Goal: Task Accomplishment & Management: Manage account settings

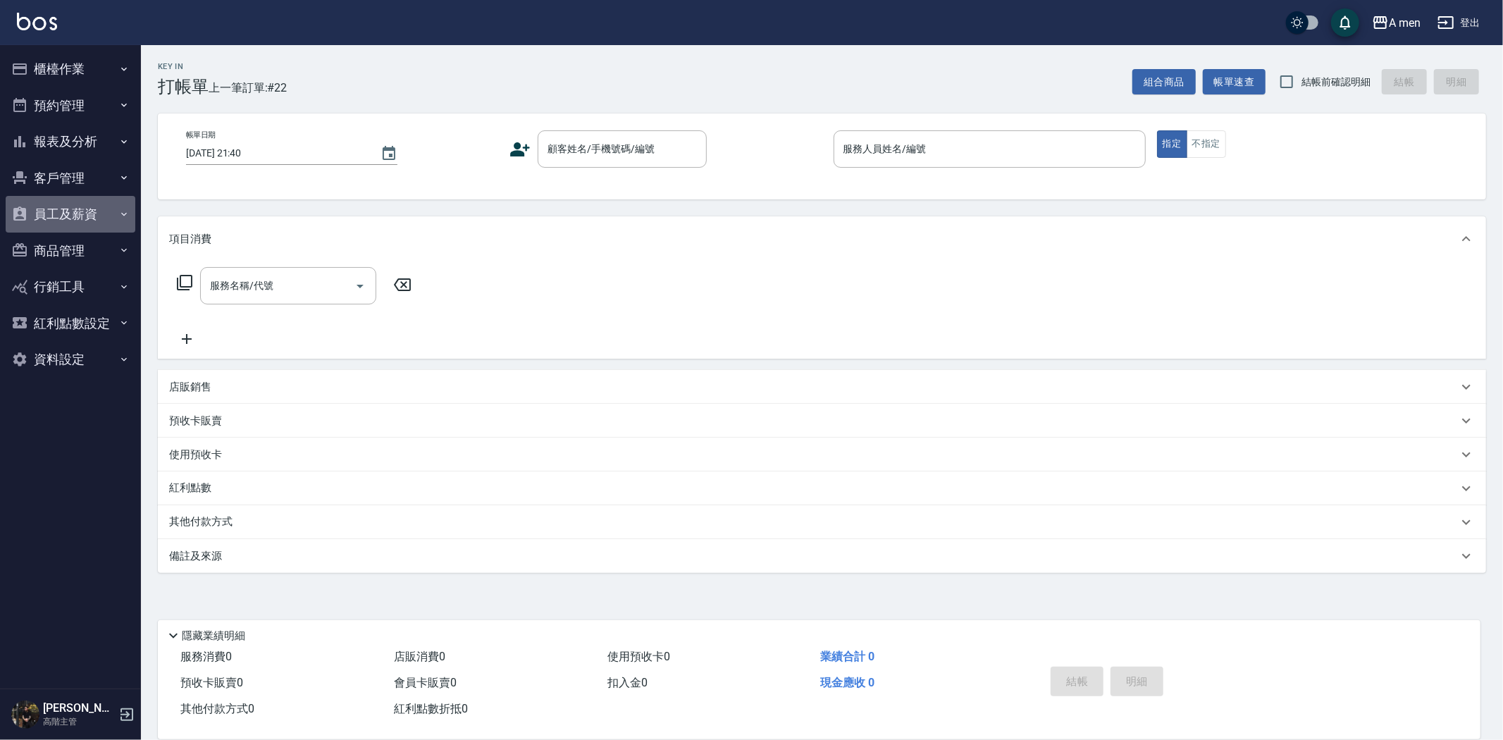
click at [80, 205] on button "員工及薪資" at bounding box center [71, 214] width 130 height 37
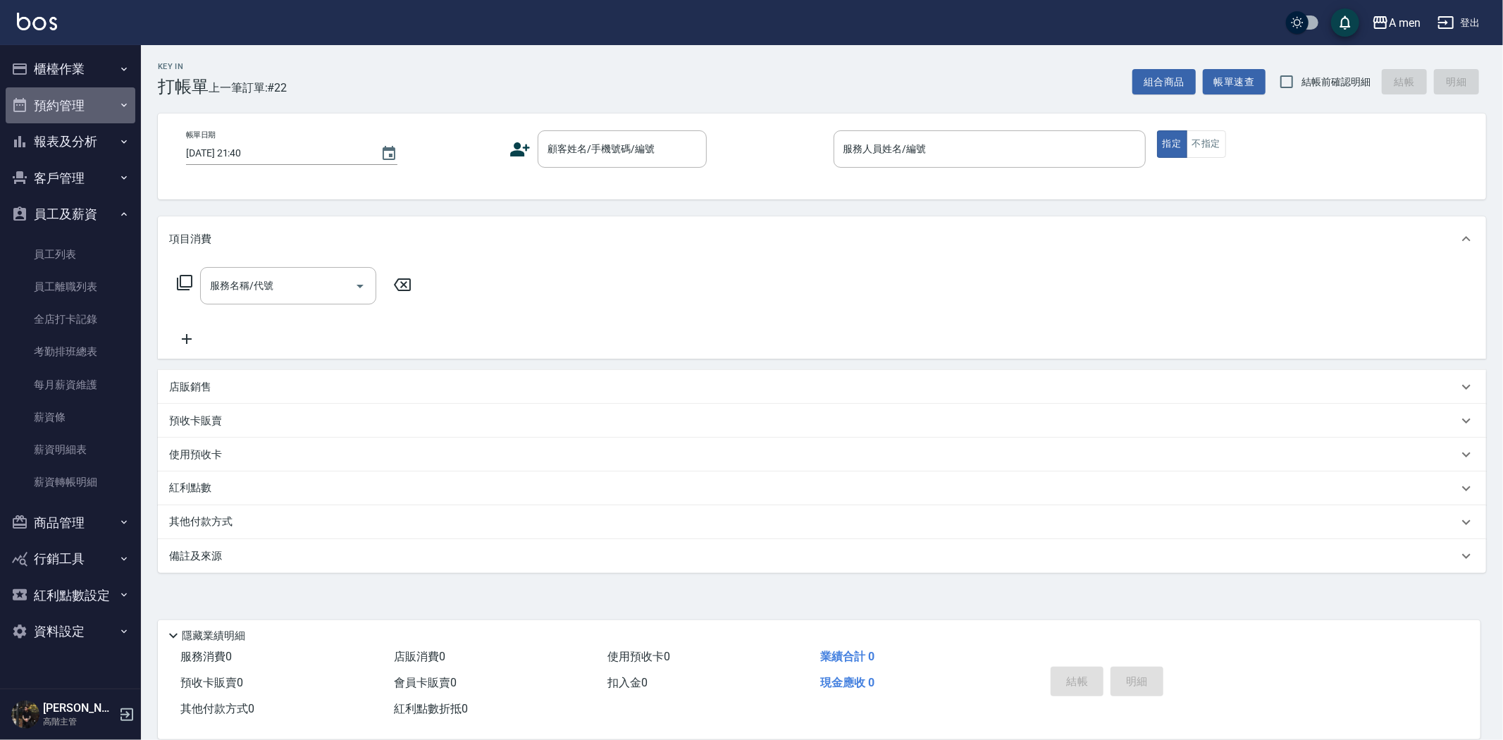
click at [82, 101] on button "預約管理" at bounding box center [71, 105] width 130 height 37
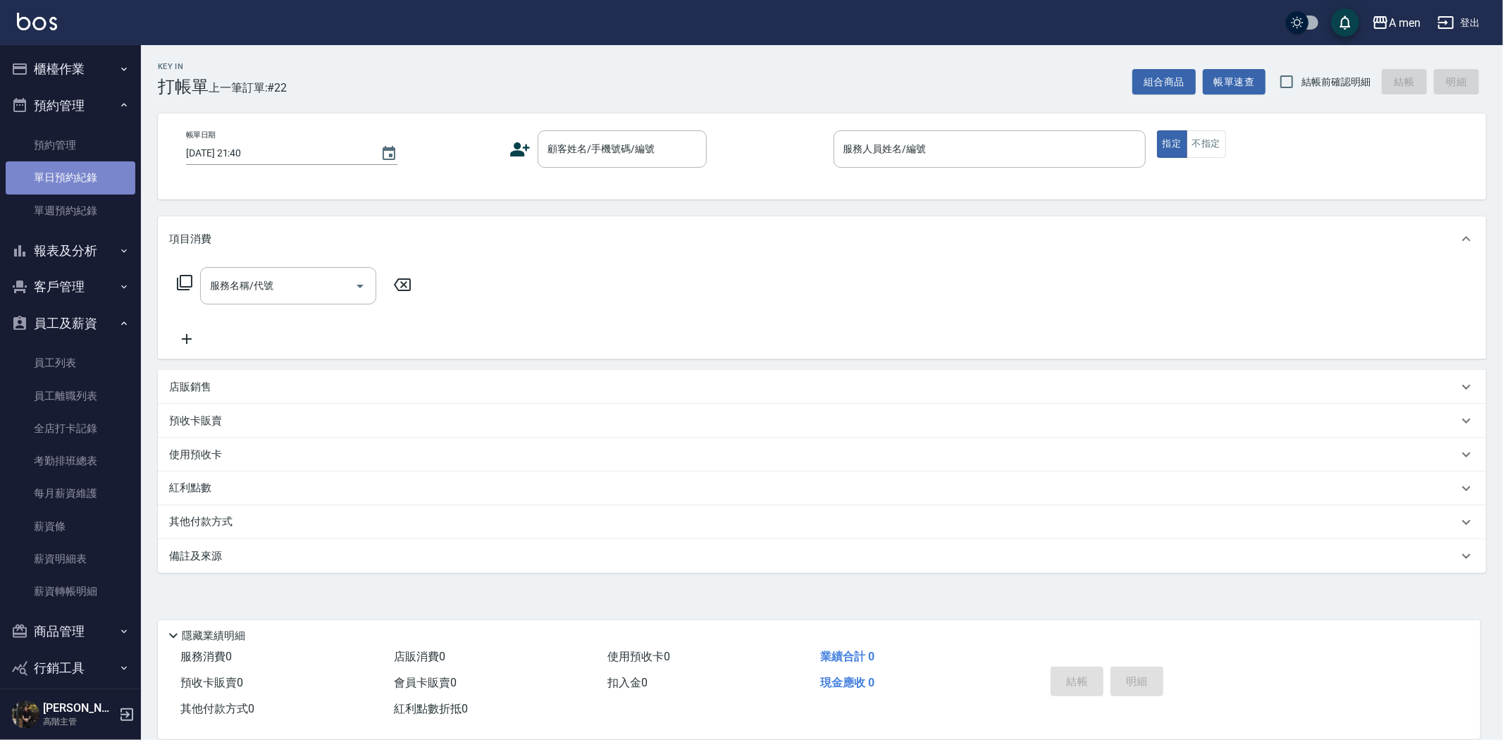
click at [82, 173] on link "單日預約紀錄" at bounding box center [71, 177] width 130 height 32
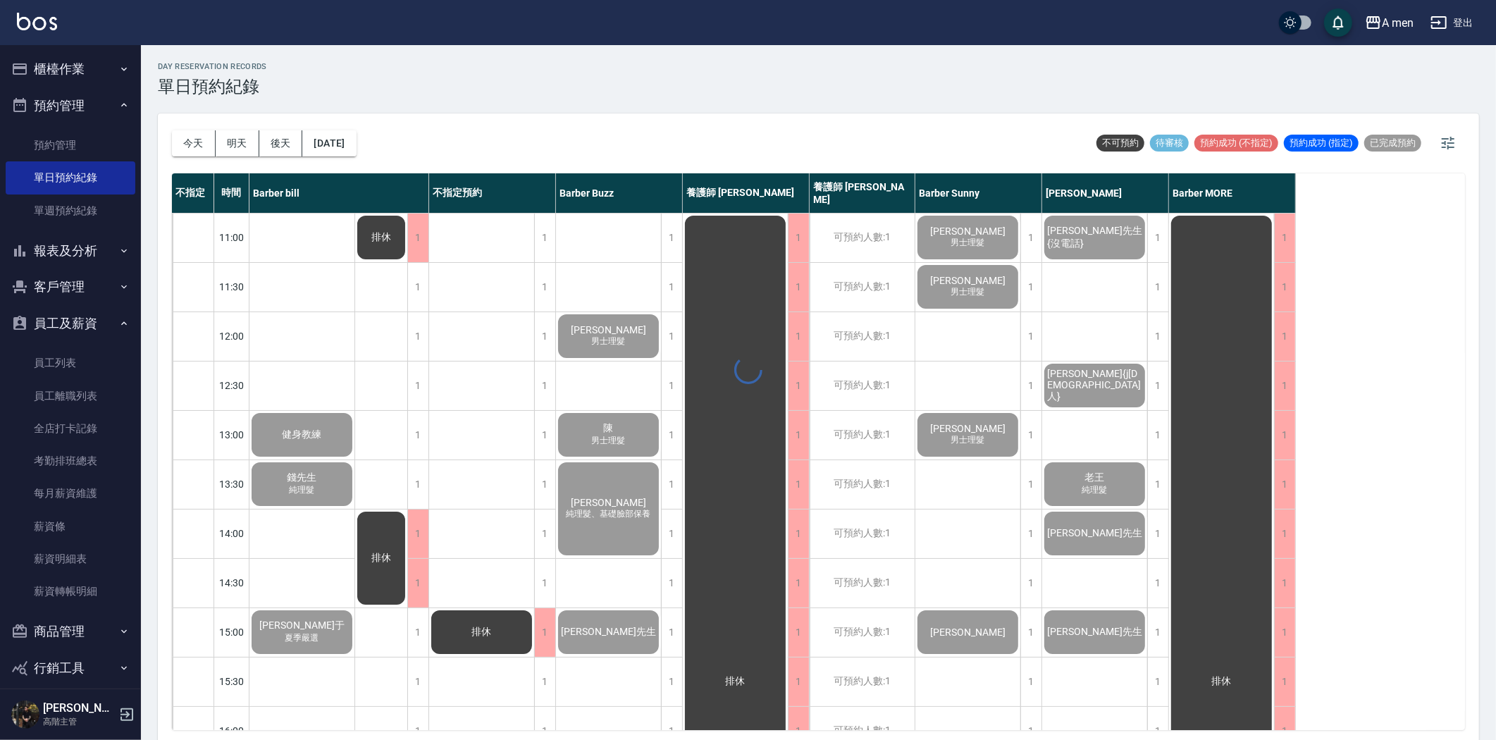
click at [106, 322] on button "員工及薪資" at bounding box center [71, 323] width 130 height 37
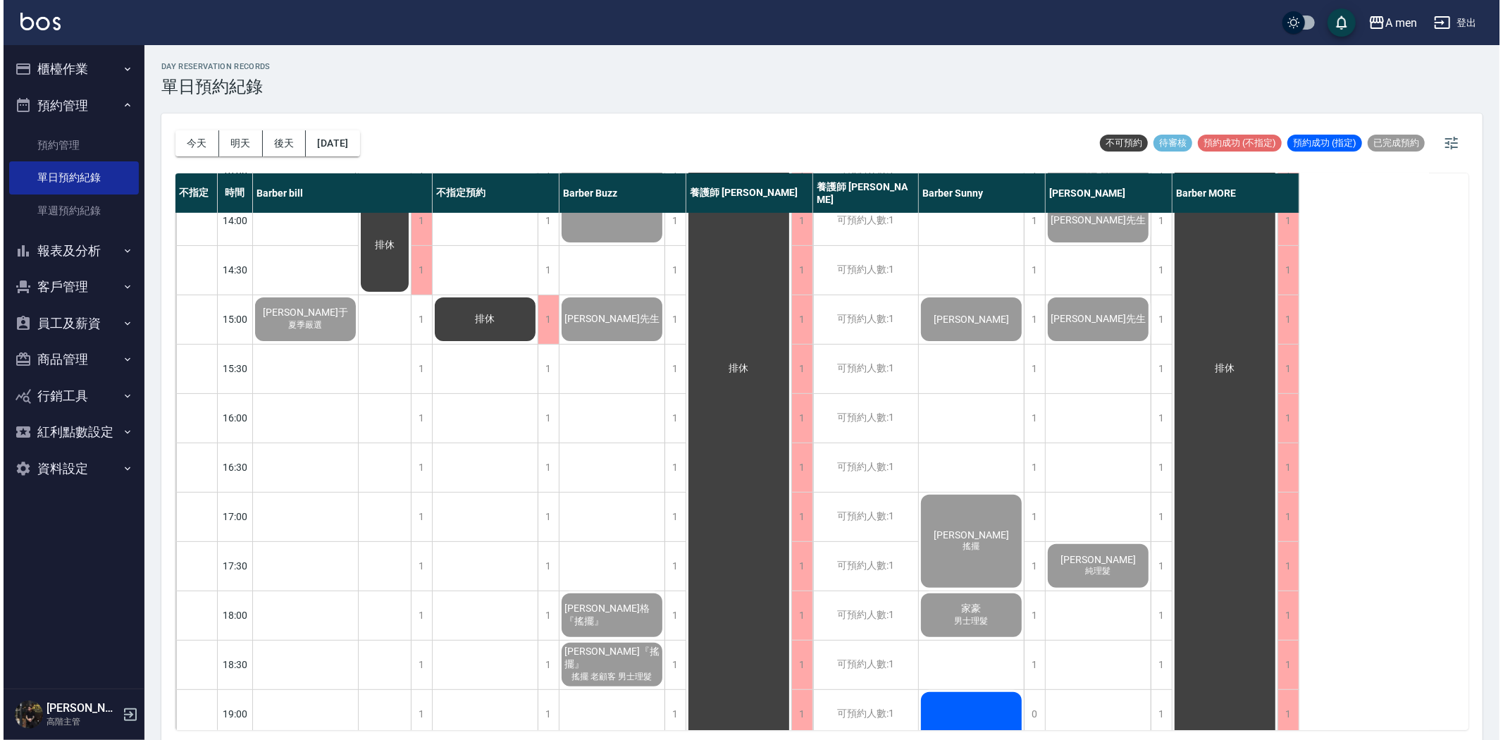
scroll to position [705, 0]
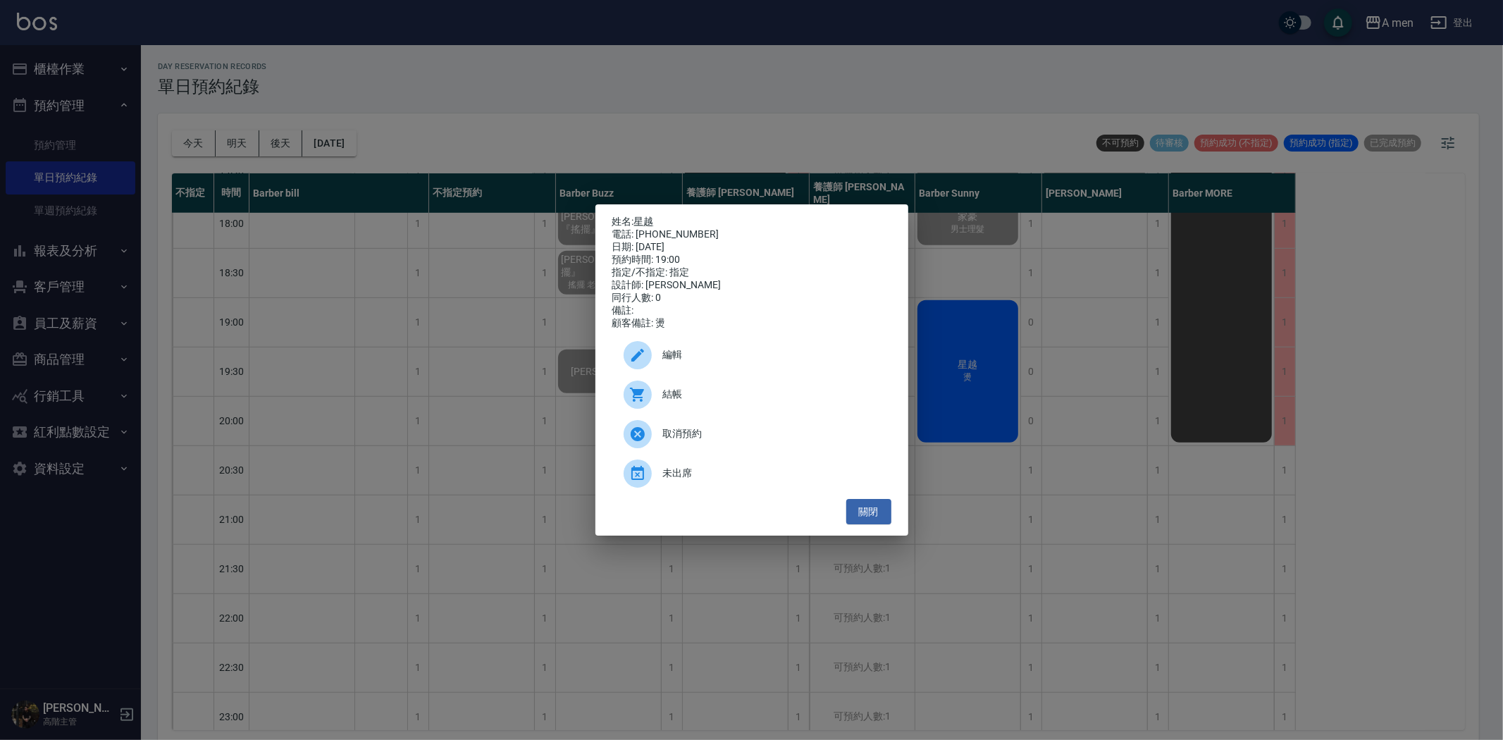
click at [729, 391] on div "結帳" at bounding box center [751, 394] width 279 height 39
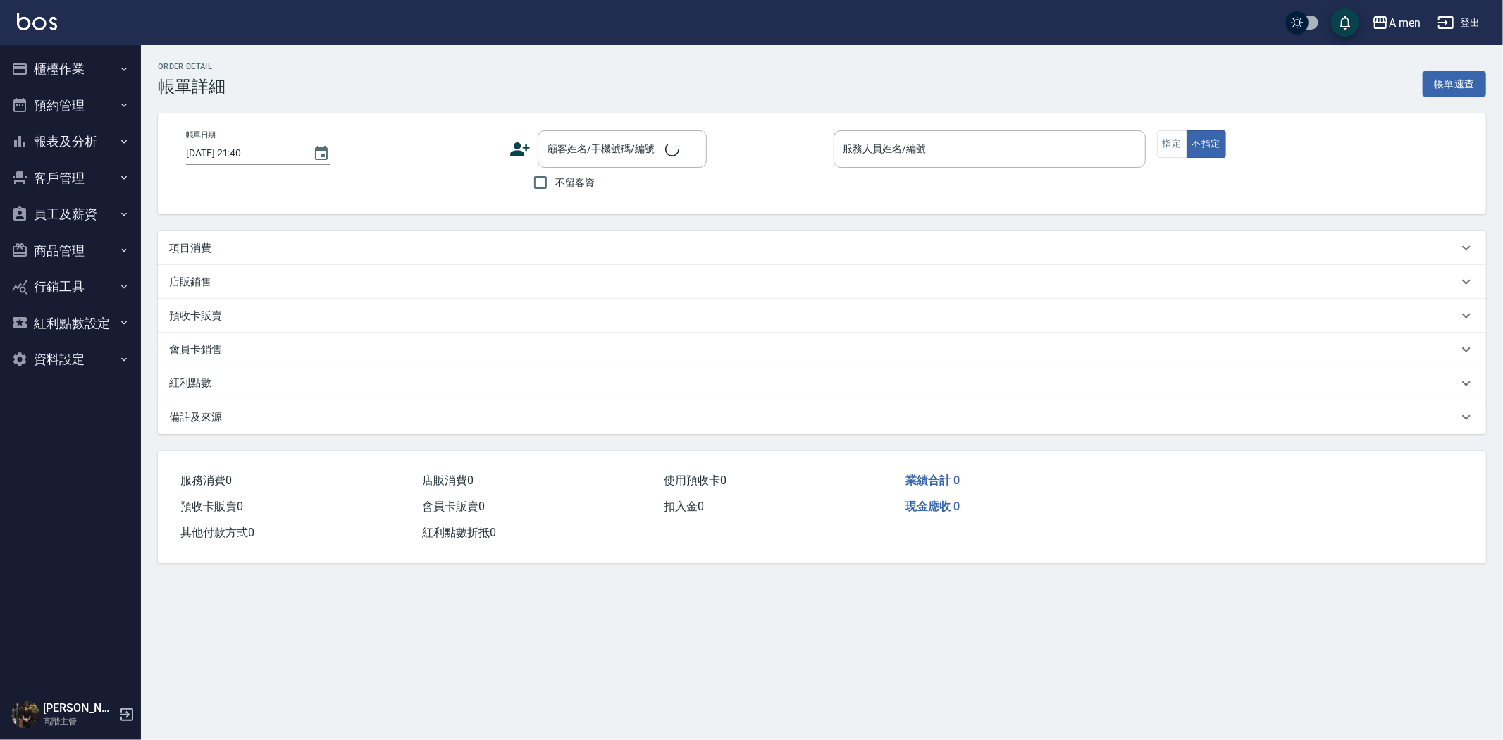
type input "[DATE] 19:00"
type input "Barber Sunny -003"
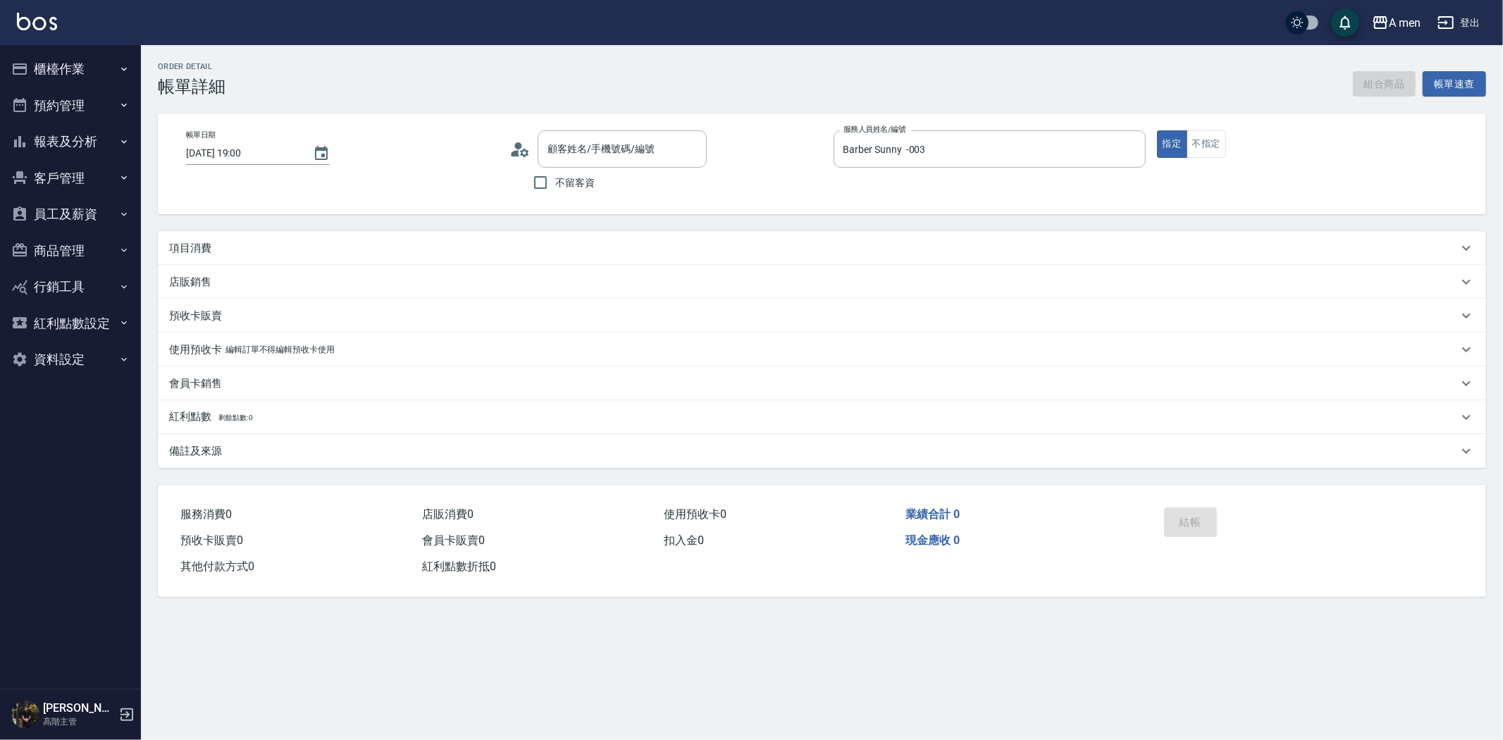
type input "星越/0978767133/null"
click at [251, 242] on div "項目消費" at bounding box center [813, 248] width 1289 height 15
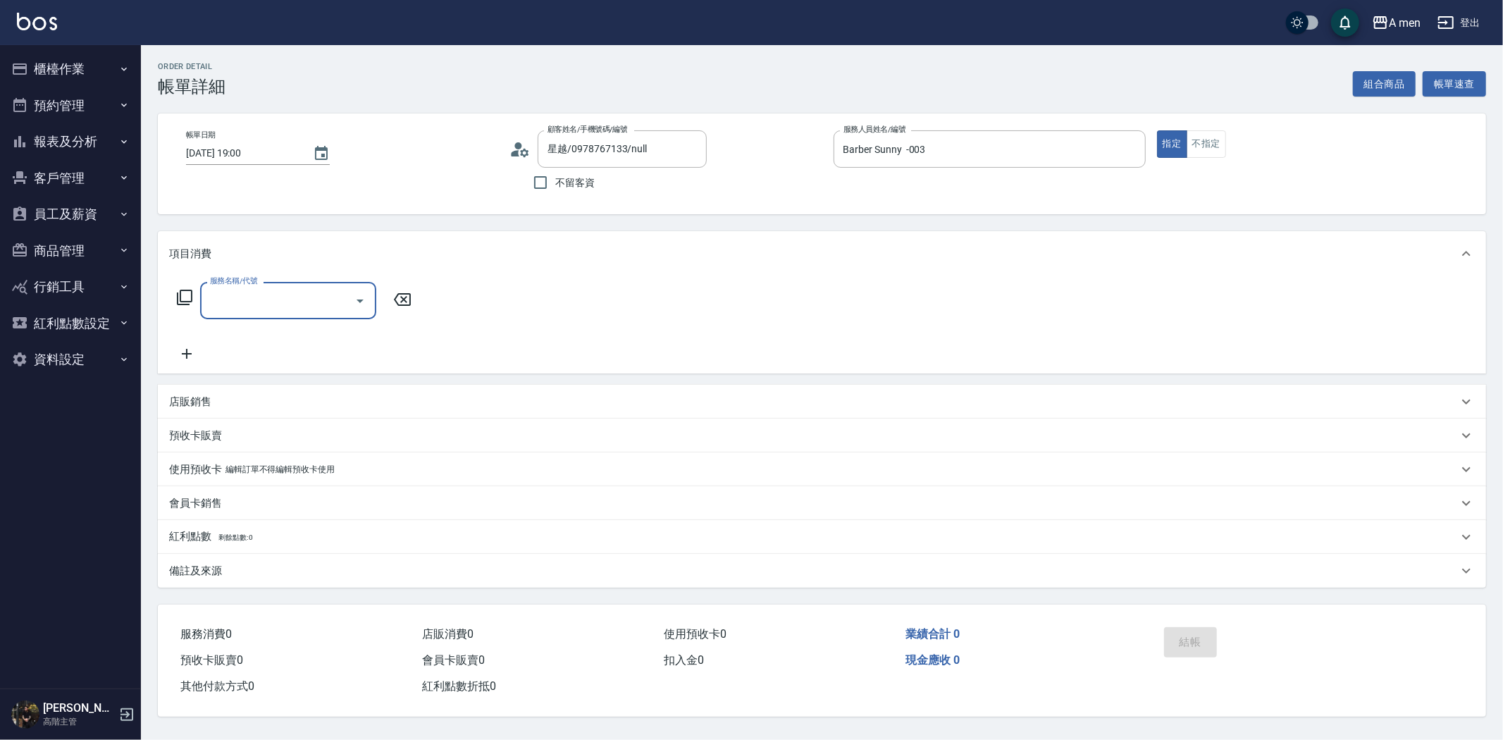
click at [299, 292] on input "服務名稱/代號" at bounding box center [277, 300] width 142 height 25
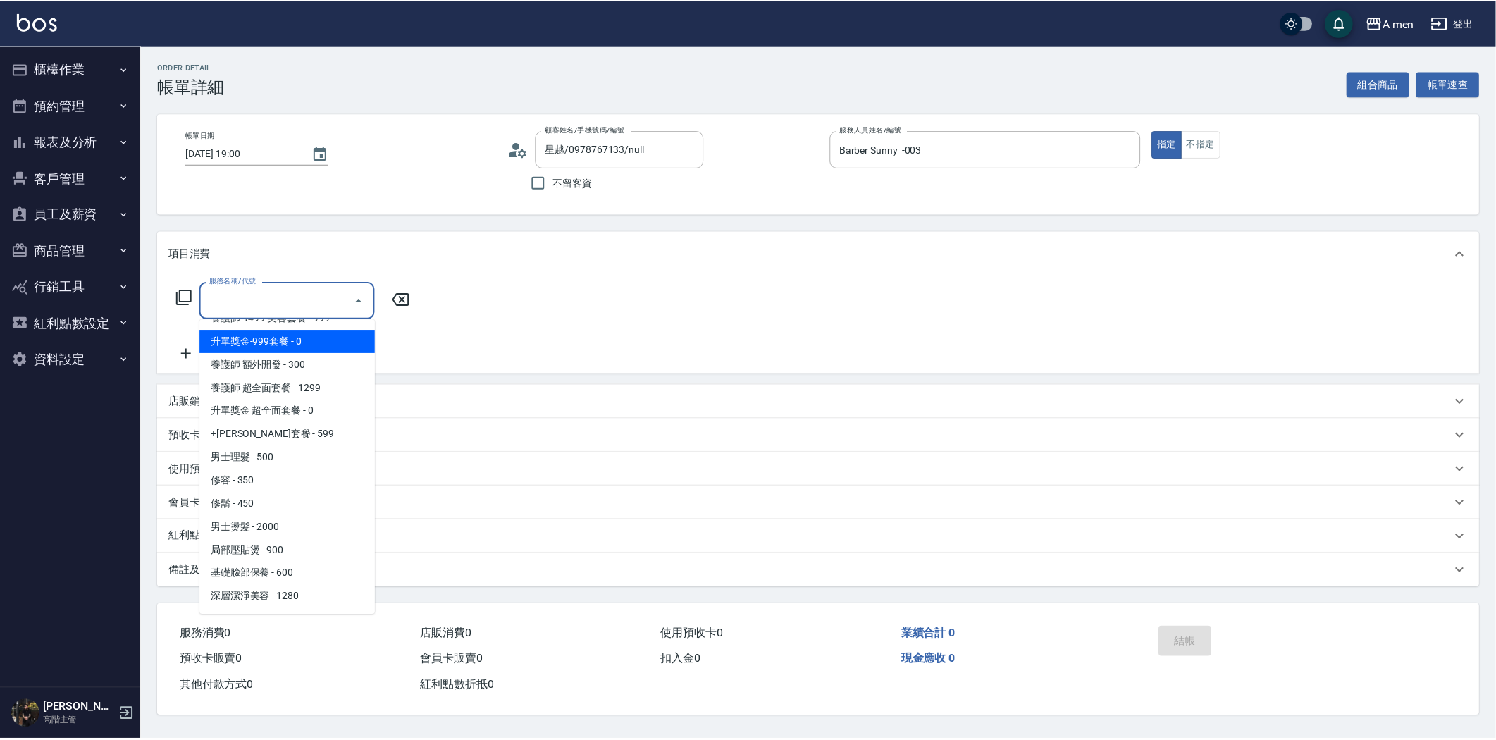
scroll to position [469, 0]
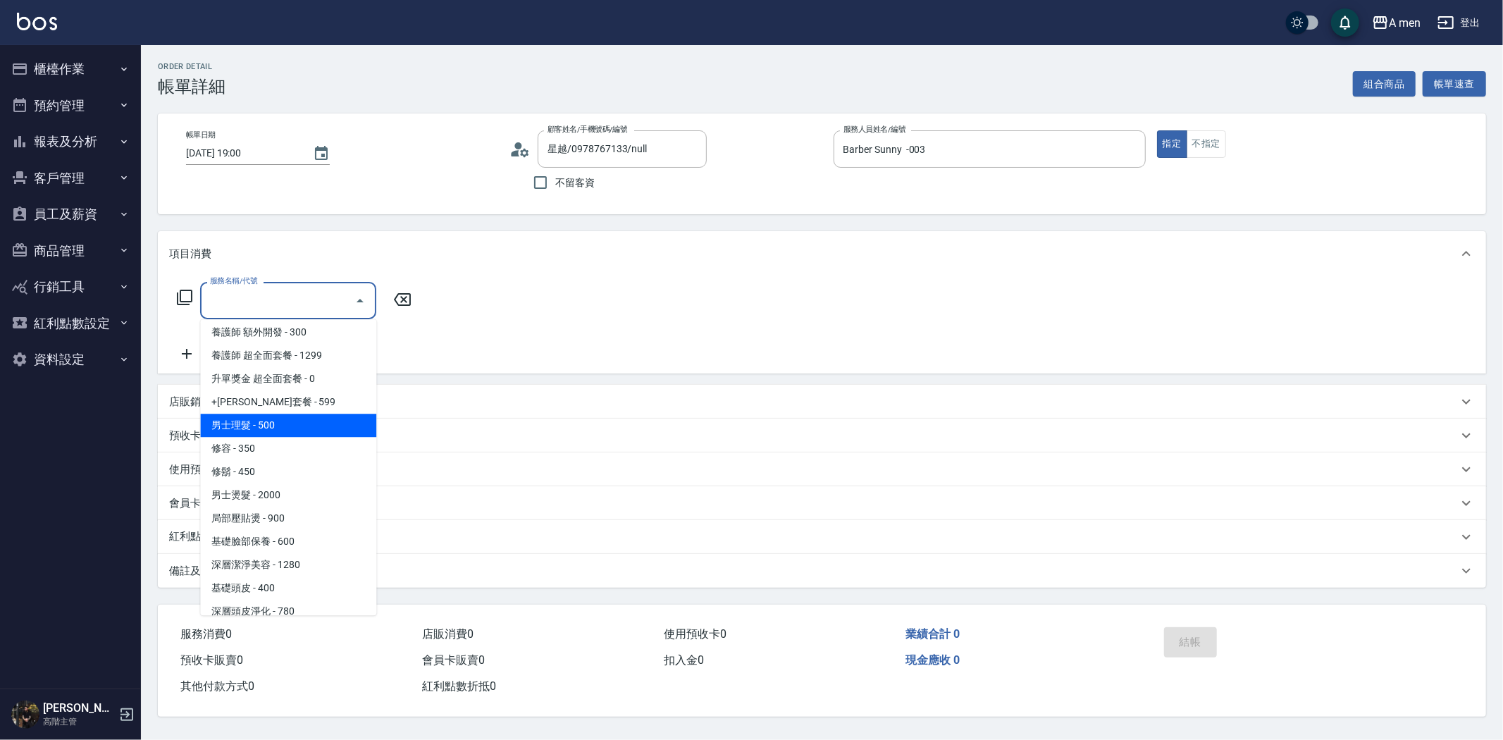
click at [312, 425] on span "男士理髮 - 500" at bounding box center [288, 425] width 176 height 23
type input "男士理髮(A01)"
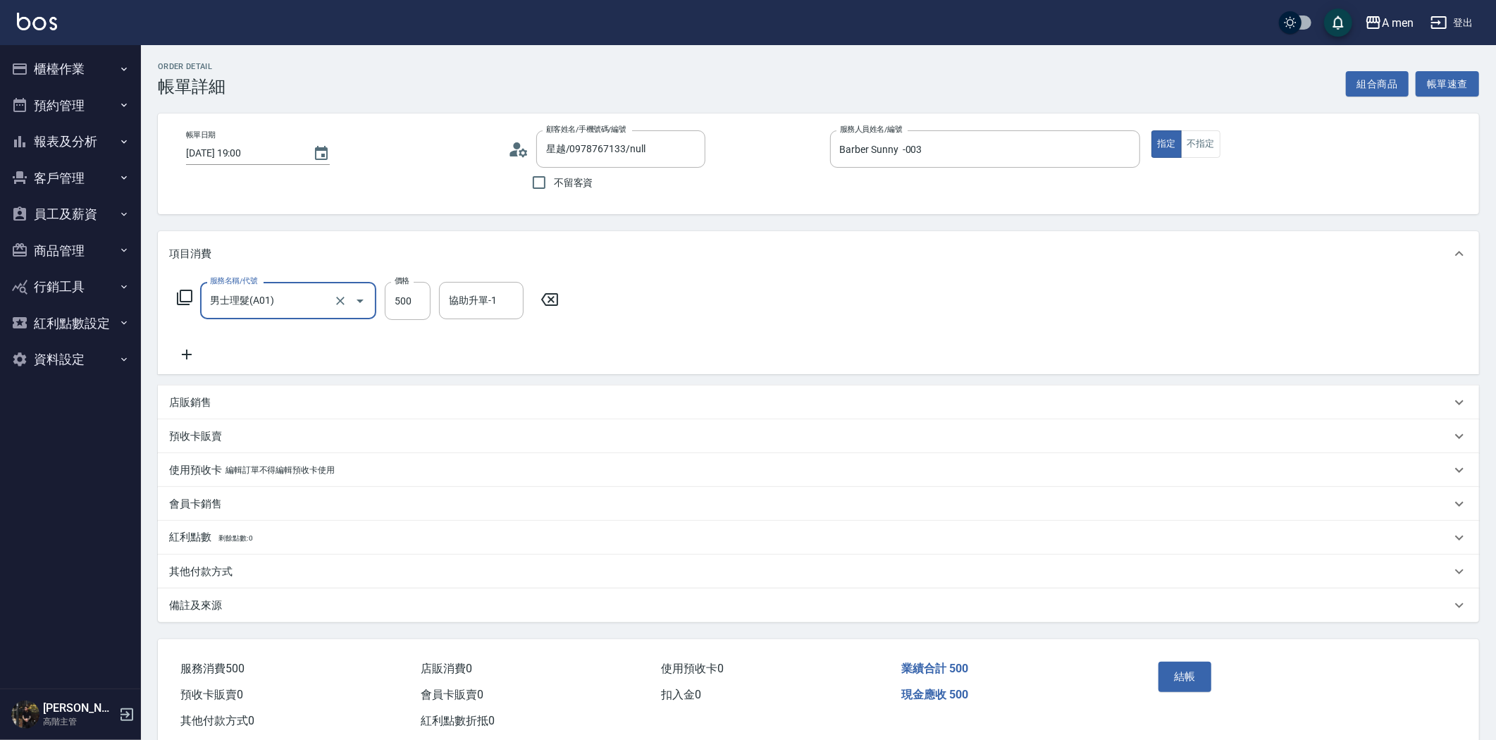
click at [184, 353] on icon at bounding box center [186, 354] width 35 height 17
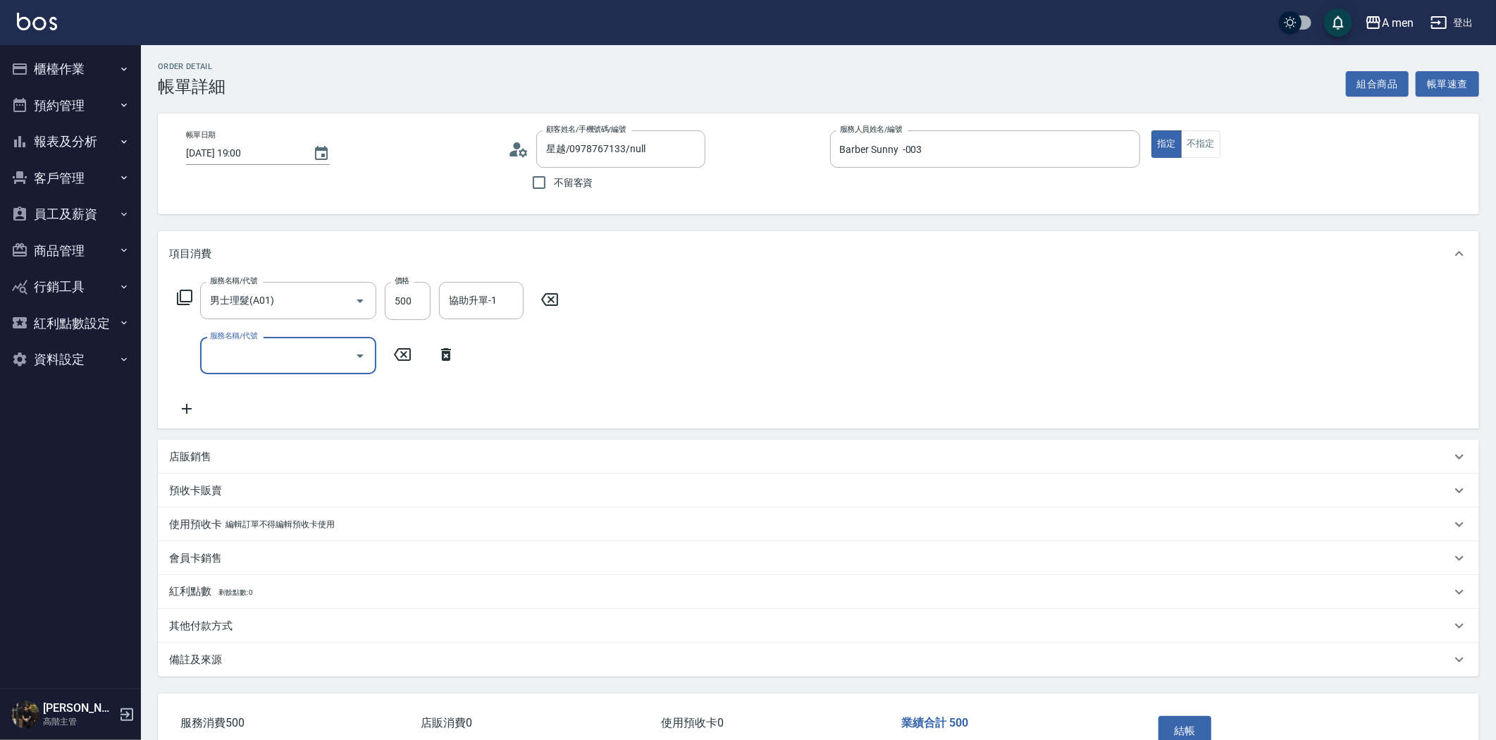
click at [321, 346] on input "服務名稱/代號" at bounding box center [277, 355] width 142 height 25
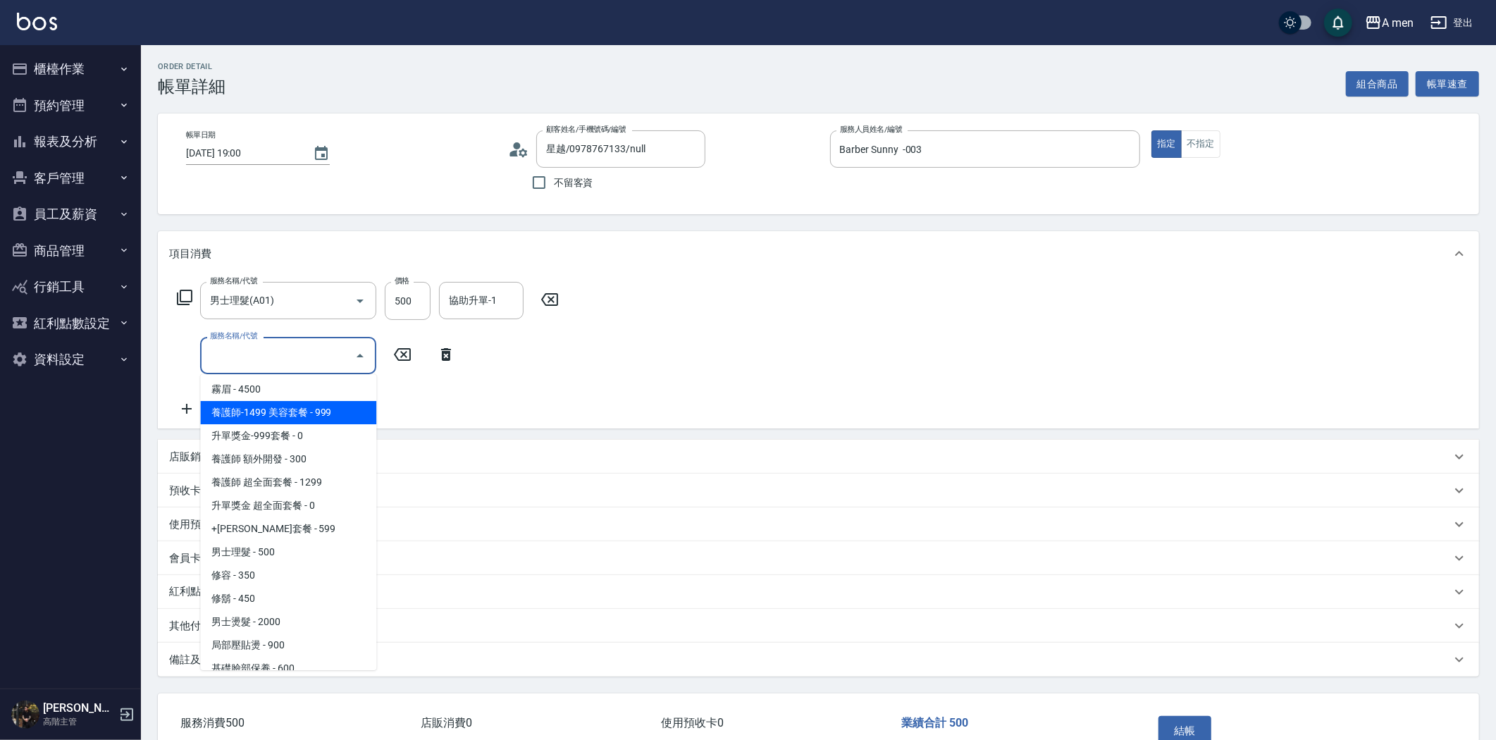
scroll to position [548, 0]
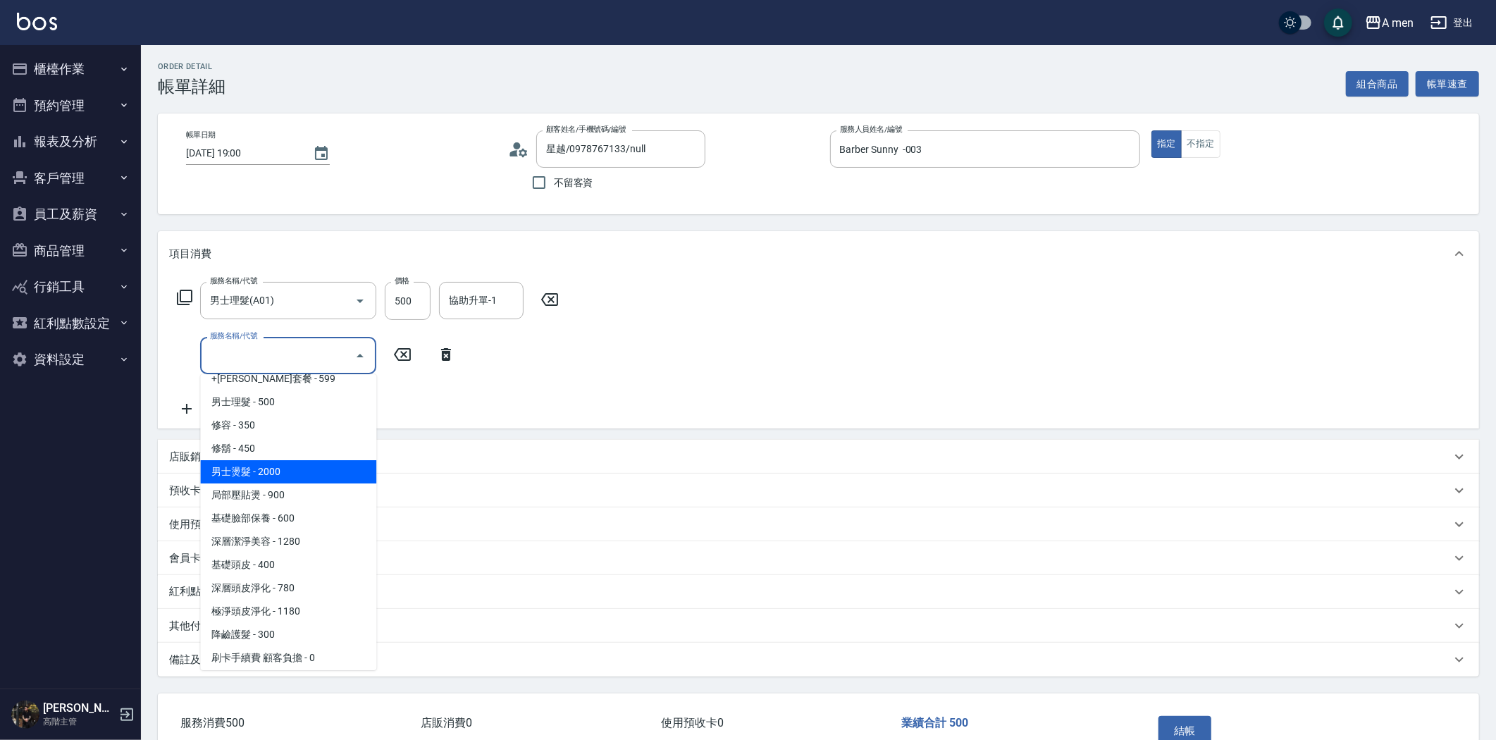
click at [285, 468] on span "男士燙髮 - 2000" at bounding box center [288, 471] width 176 height 23
type input "男士燙髮(B01)"
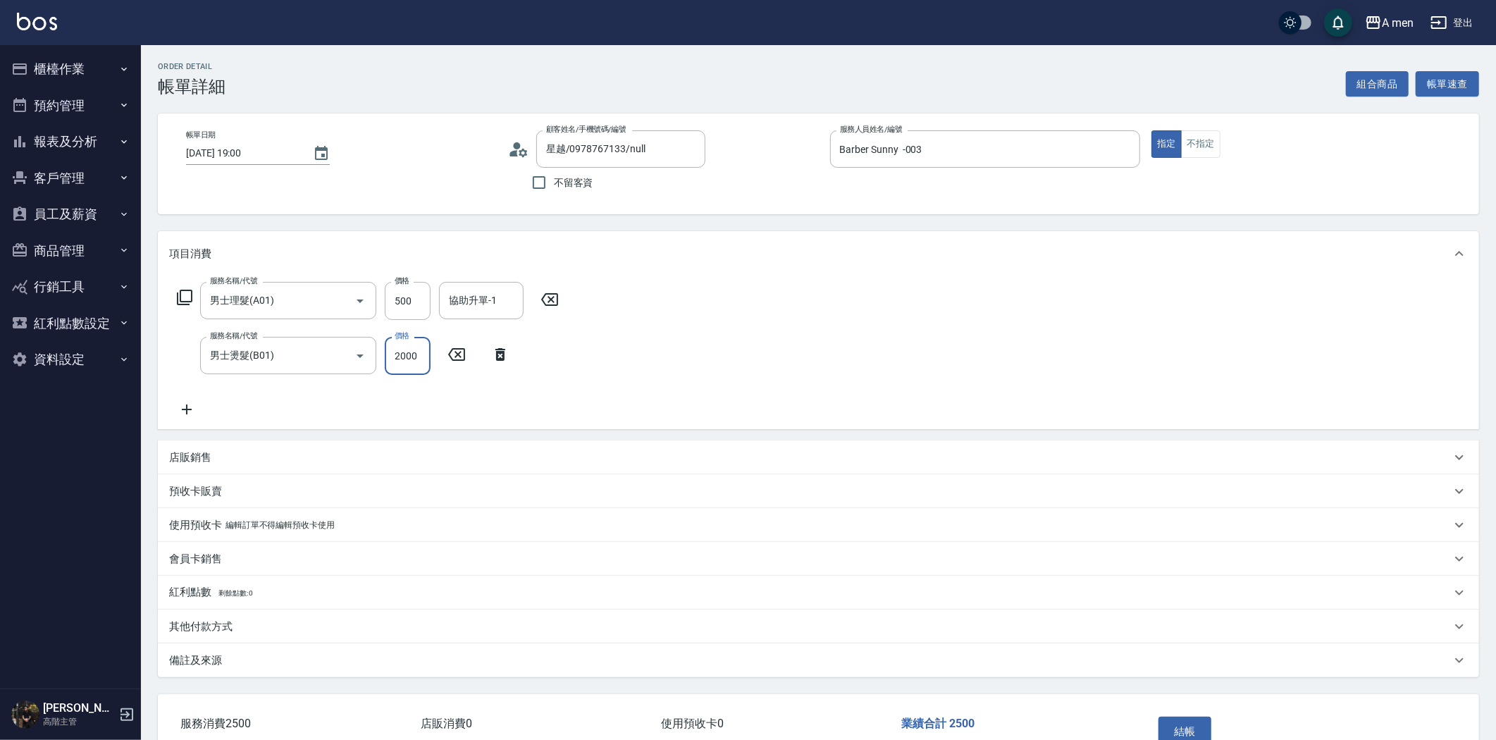
click at [419, 354] on input "2000" at bounding box center [408, 356] width 46 height 38
click at [507, 450] on div "店販銷售" at bounding box center [810, 457] width 1282 height 15
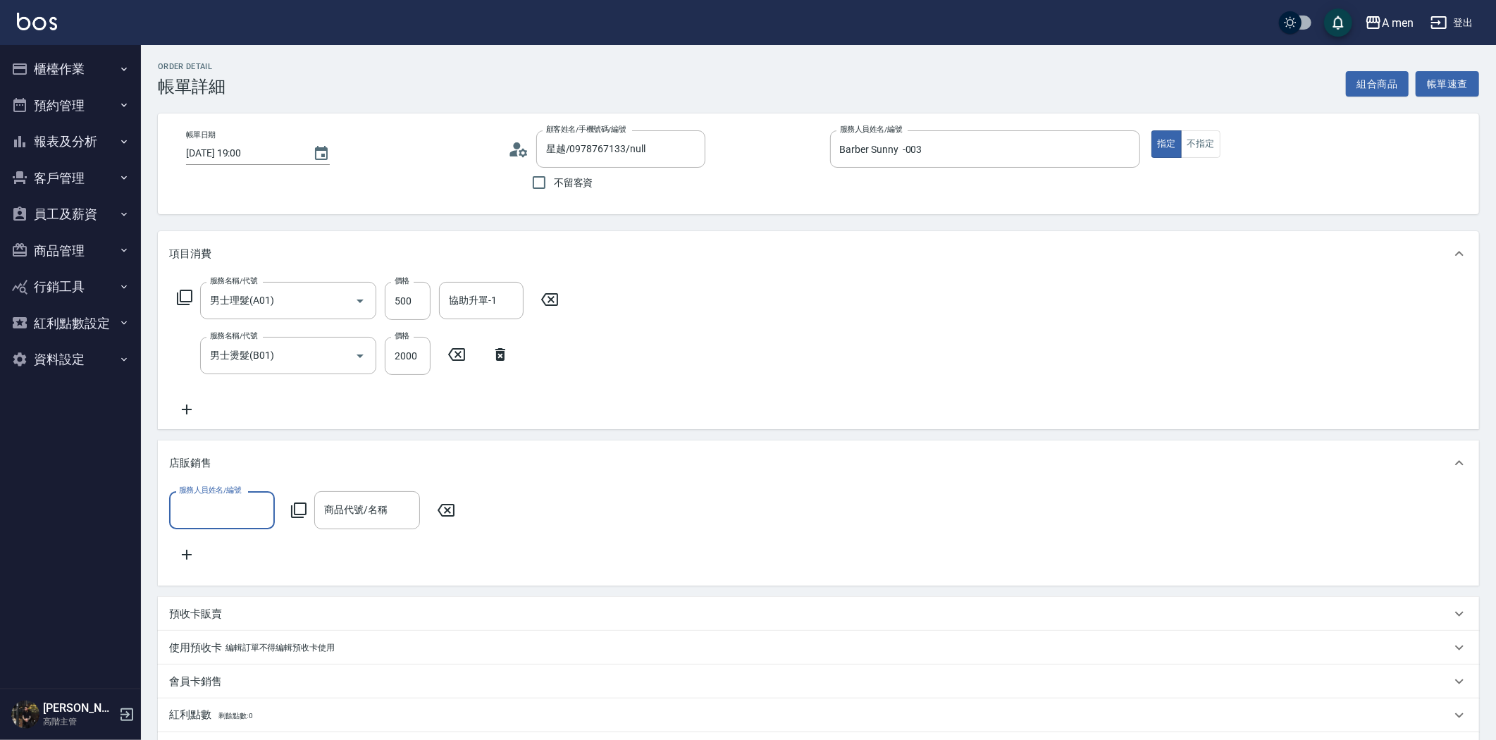
scroll to position [0, 0]
click at [520, 457] on div "店販銷售" at bounding box center [810, 463] width 1282 height 15
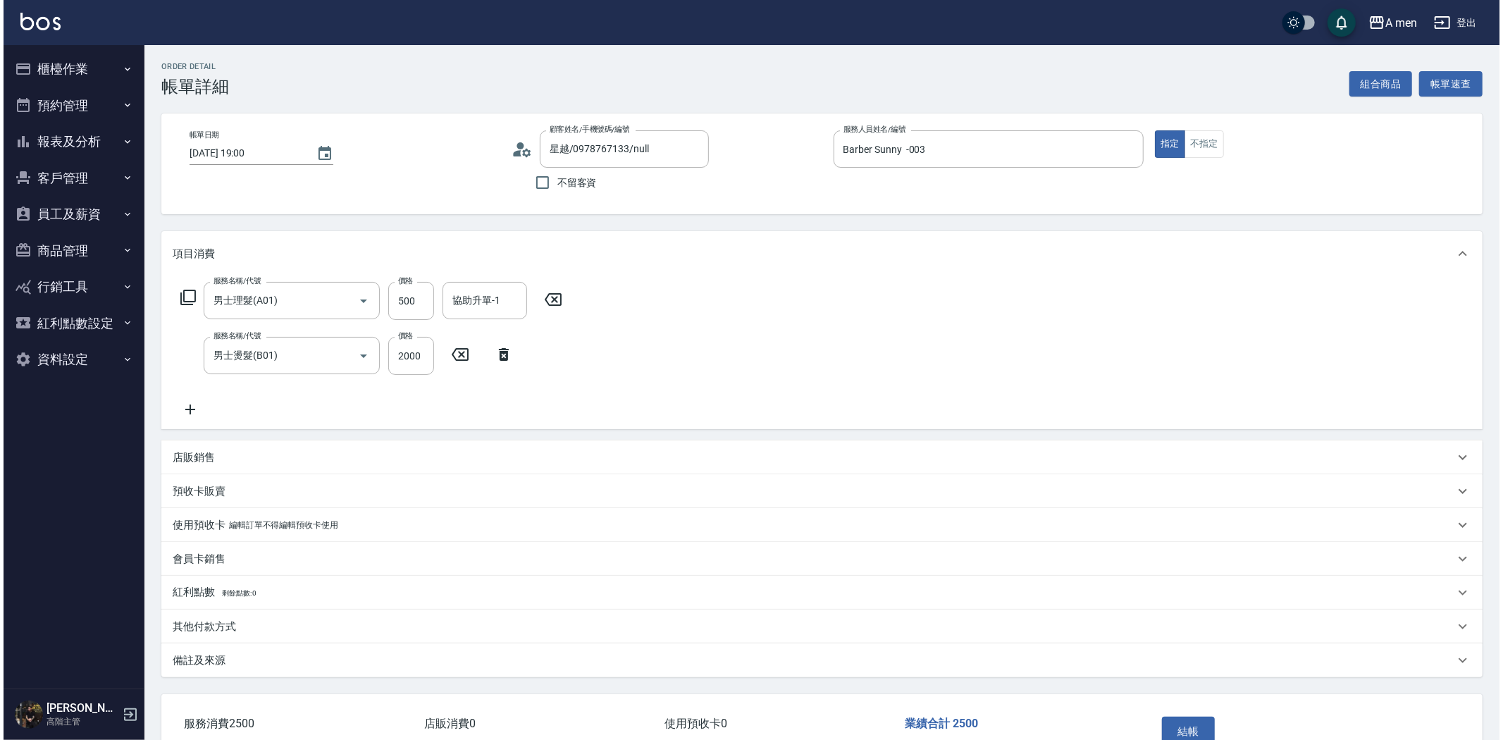
scroll to position [78, 0]
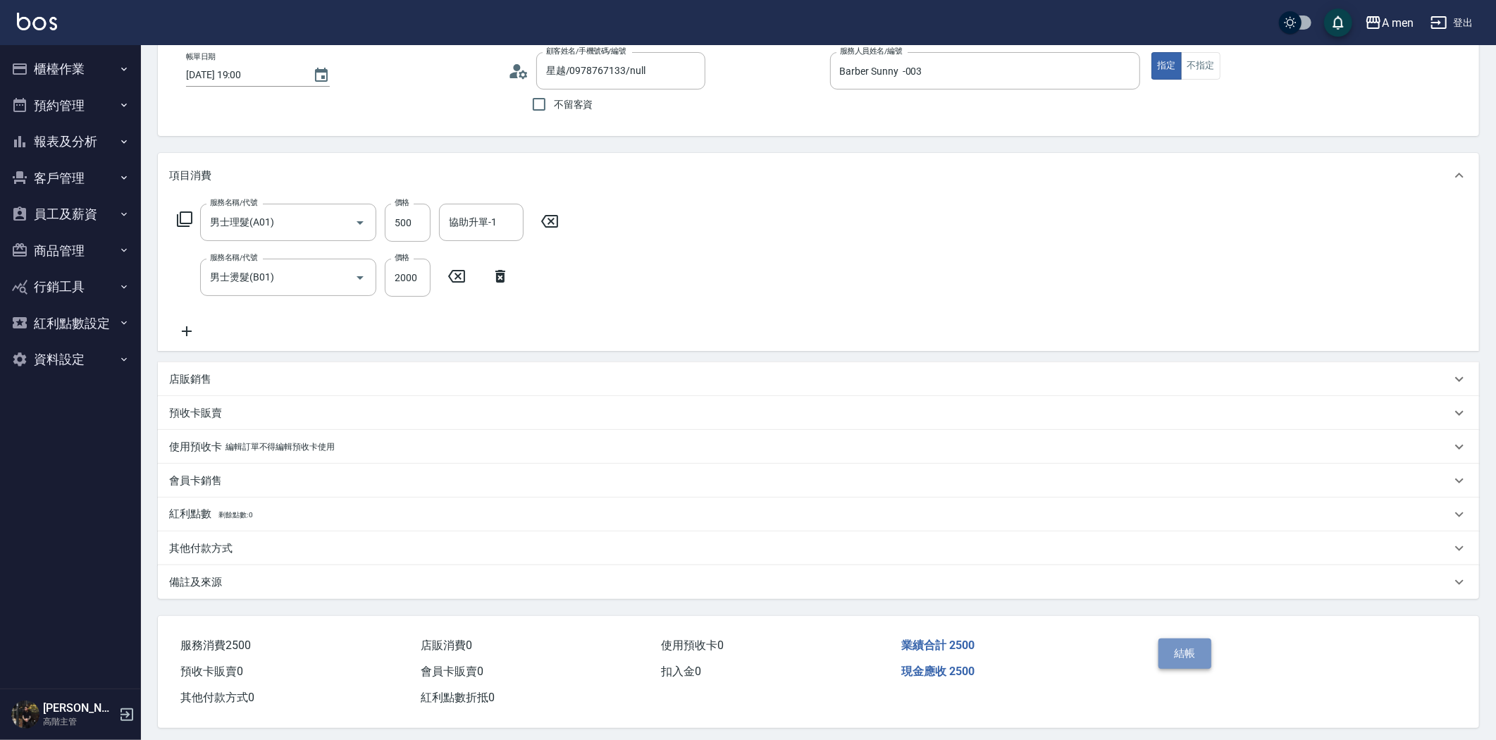
click at [1189, 645] on button "結帳" at bounding box center [1184, 653] width 53 height 30
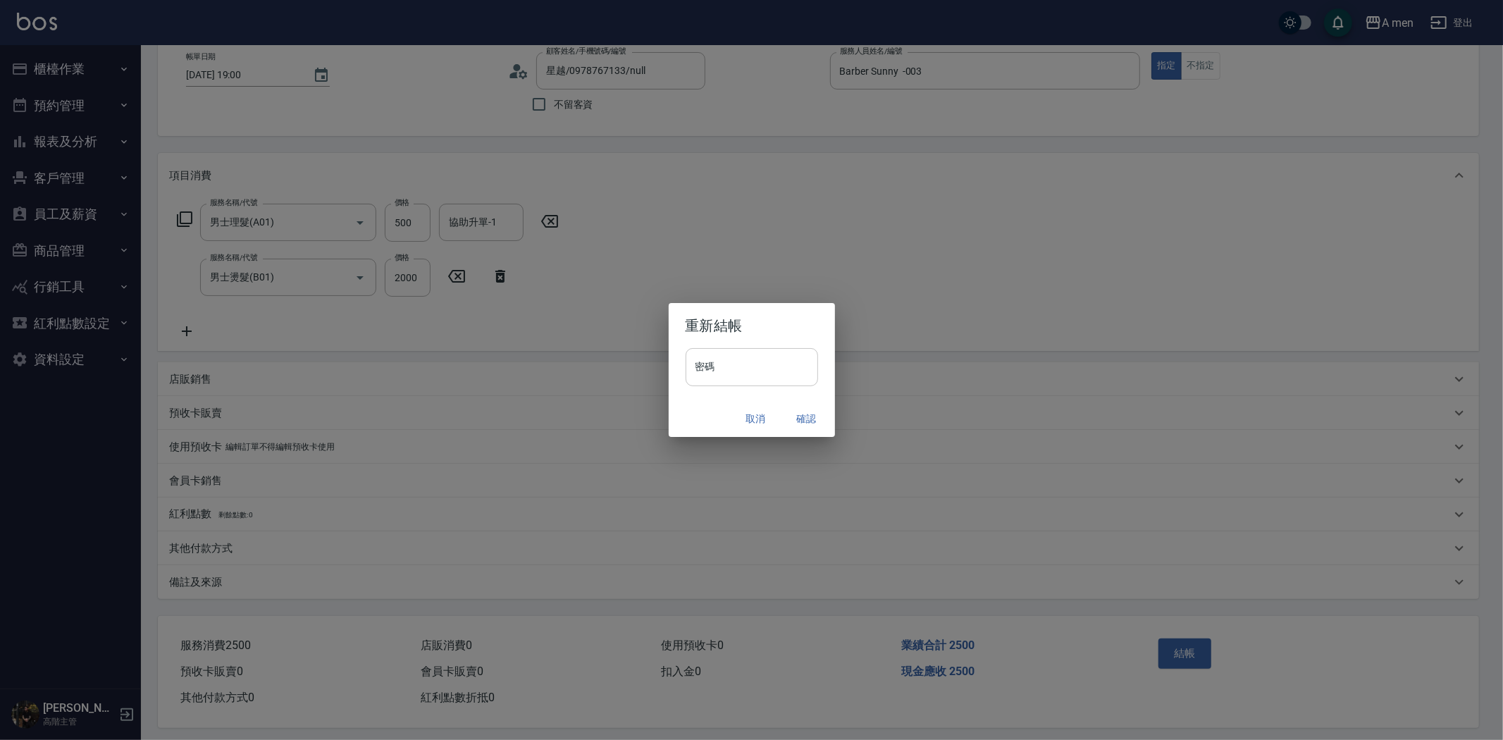
click at [787, 364] on input "密碼" at bounding box center [752, 367] width 132 height 38
type input "****"
click at [808, 413] on button "確認" at bounding box center [806, 419] width 45 height 26
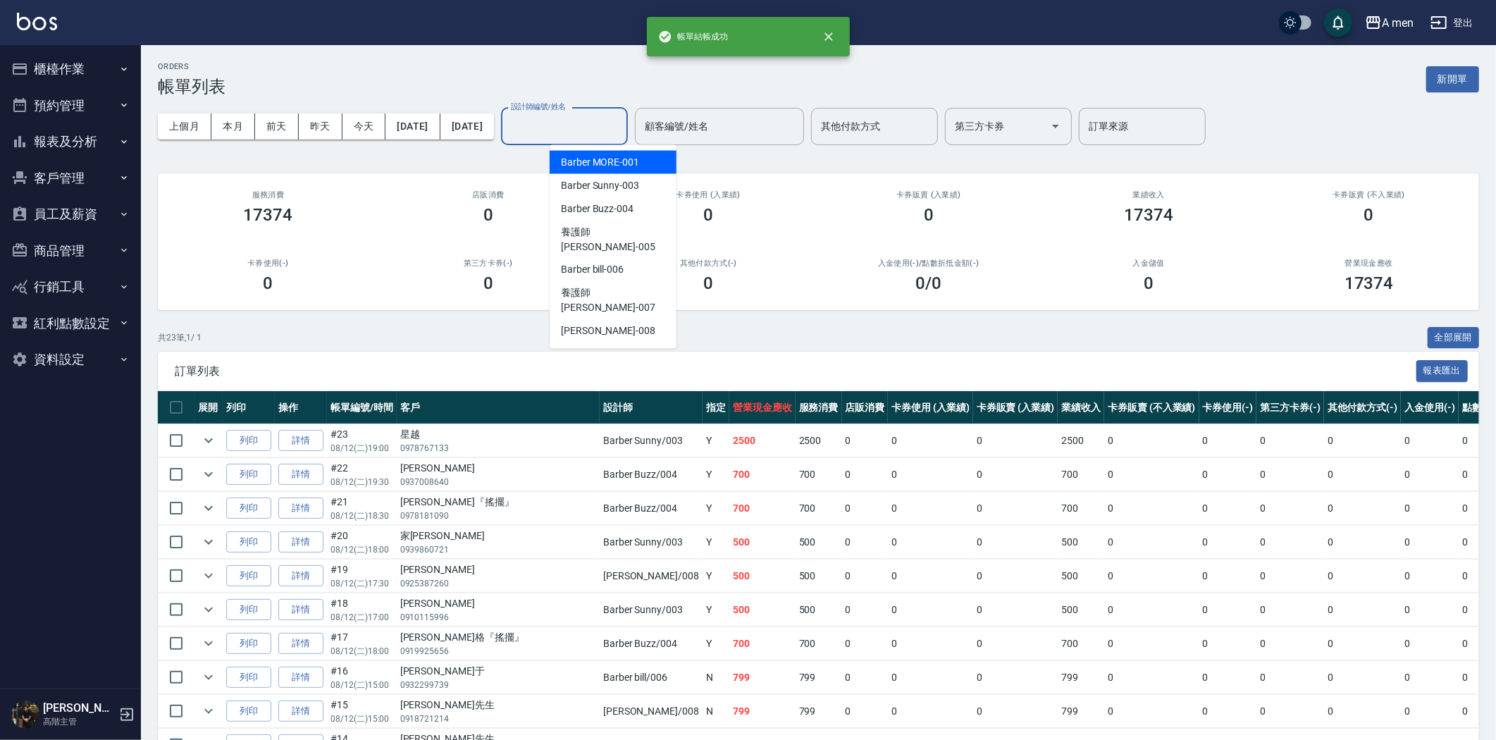
click at [622, 120] on input "設計師編號/姓名" at bounding box center [564, 126] width 114 height 25
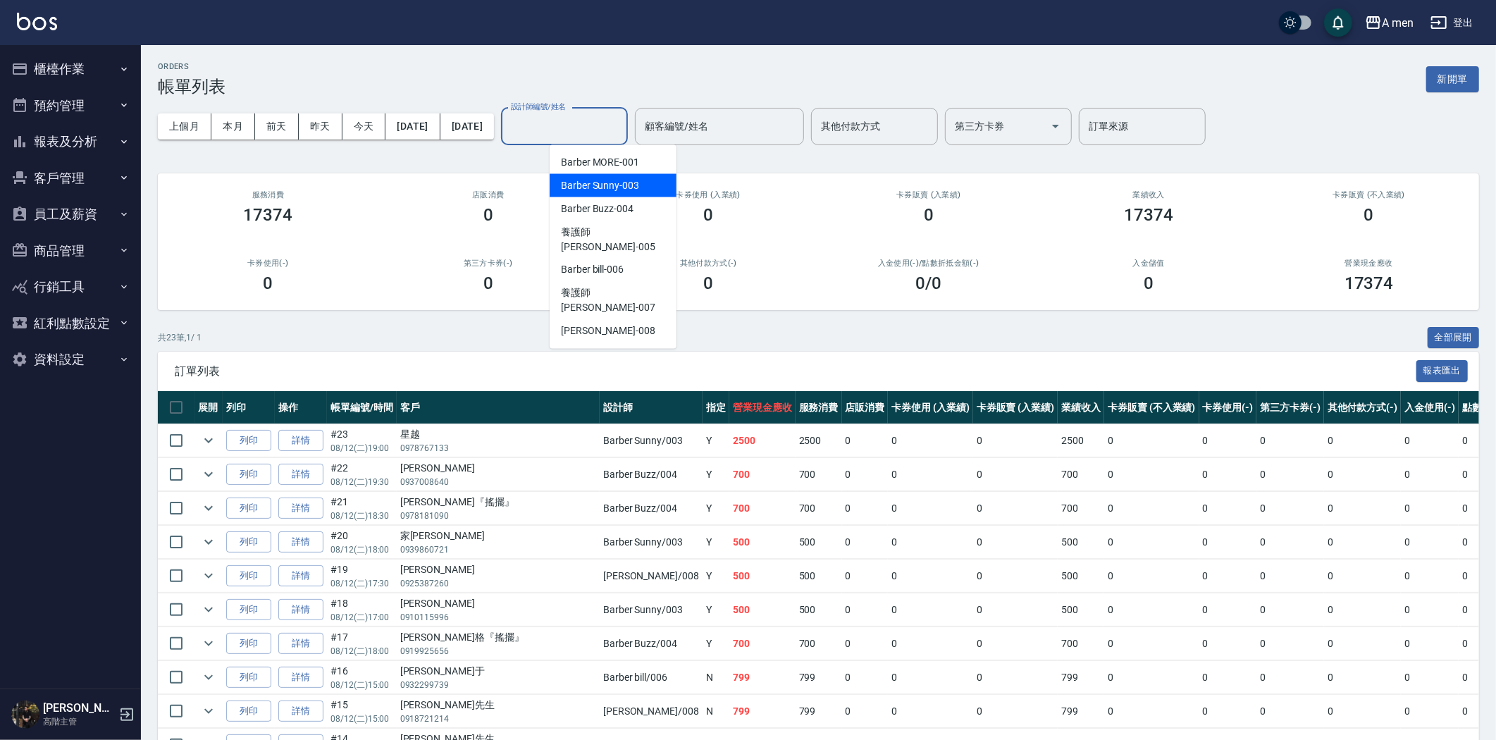
click at [645, 178] on div "Barber Sunny -003" at bounding box center [613, 185] width 127 height 23
type input "Barber Sunny -003"
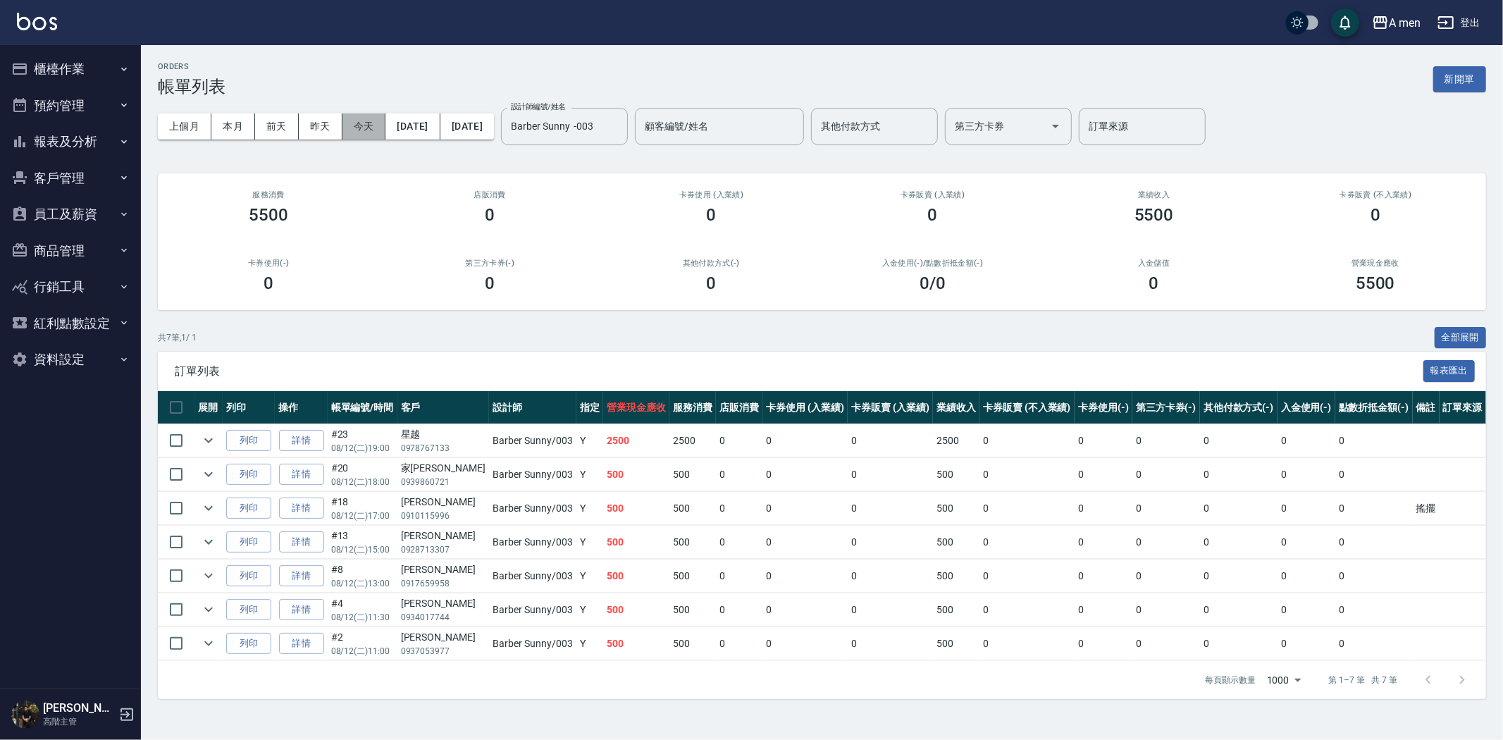
click at [367, 123] on button "今天" at bounding box center [364, 126] width 44 height 26
click at [364, 121] on button "今天" at bounding box center [364, 126] width 44 height 26
click at [623, 117] on button "Clear" at bounding box center [613, 126] width 20 height 20
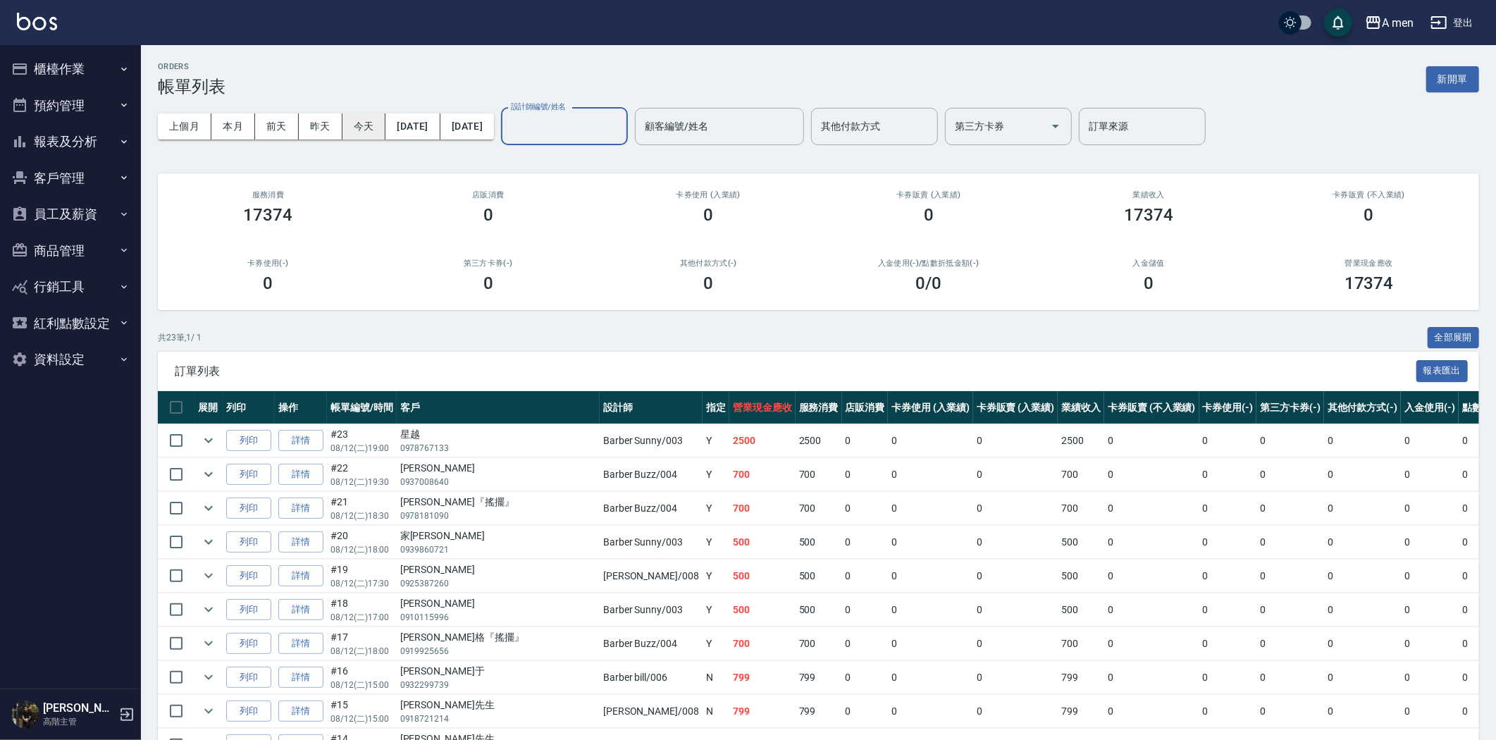
click at [356, 116] on button "今天" at bounding box center [364, 126] width 44 height 26
click at [73, 61] on button "櫃檯作業" at bounding box center [71, 69] width 130 height 37
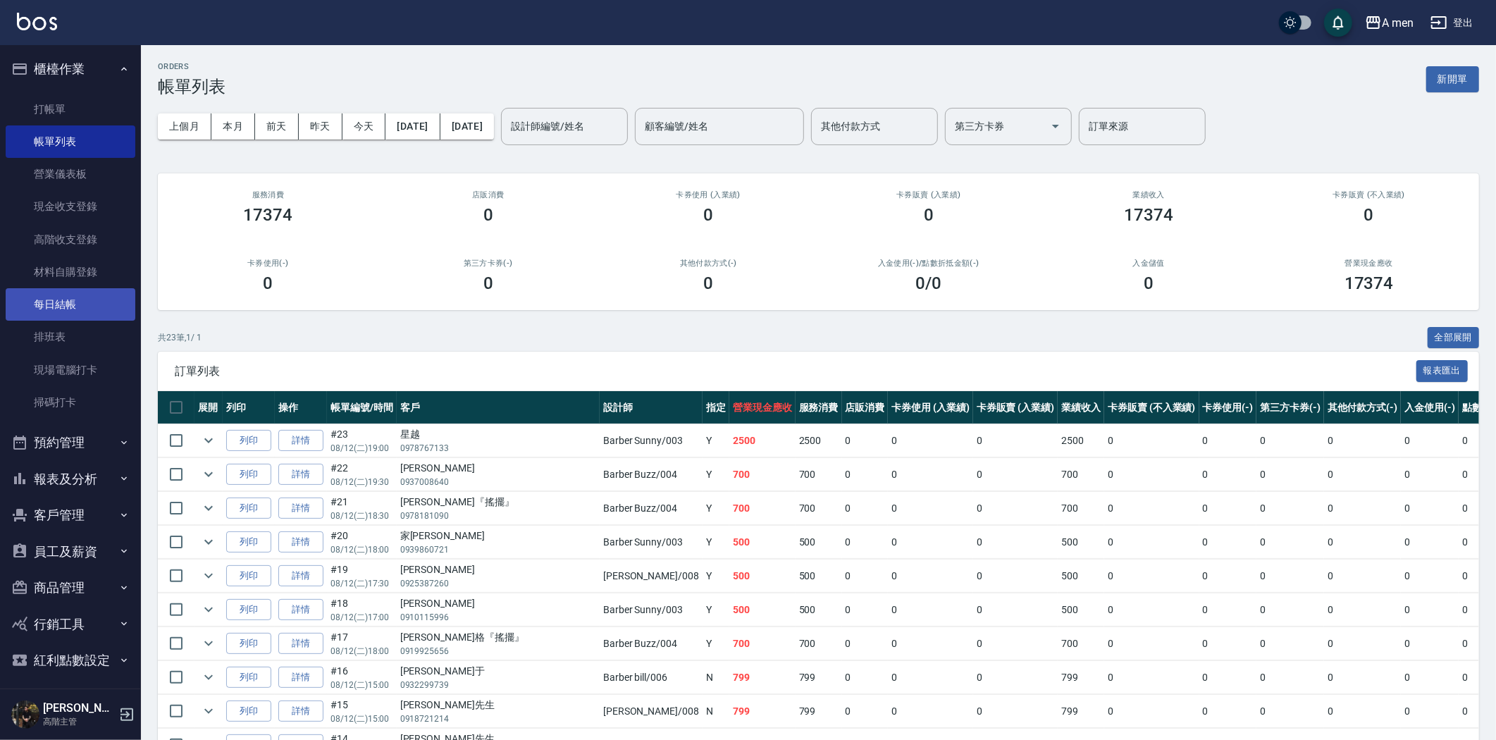
click at [89, 299] on link "每日結帳" at bounding box center [71, 304] width 130 height 32
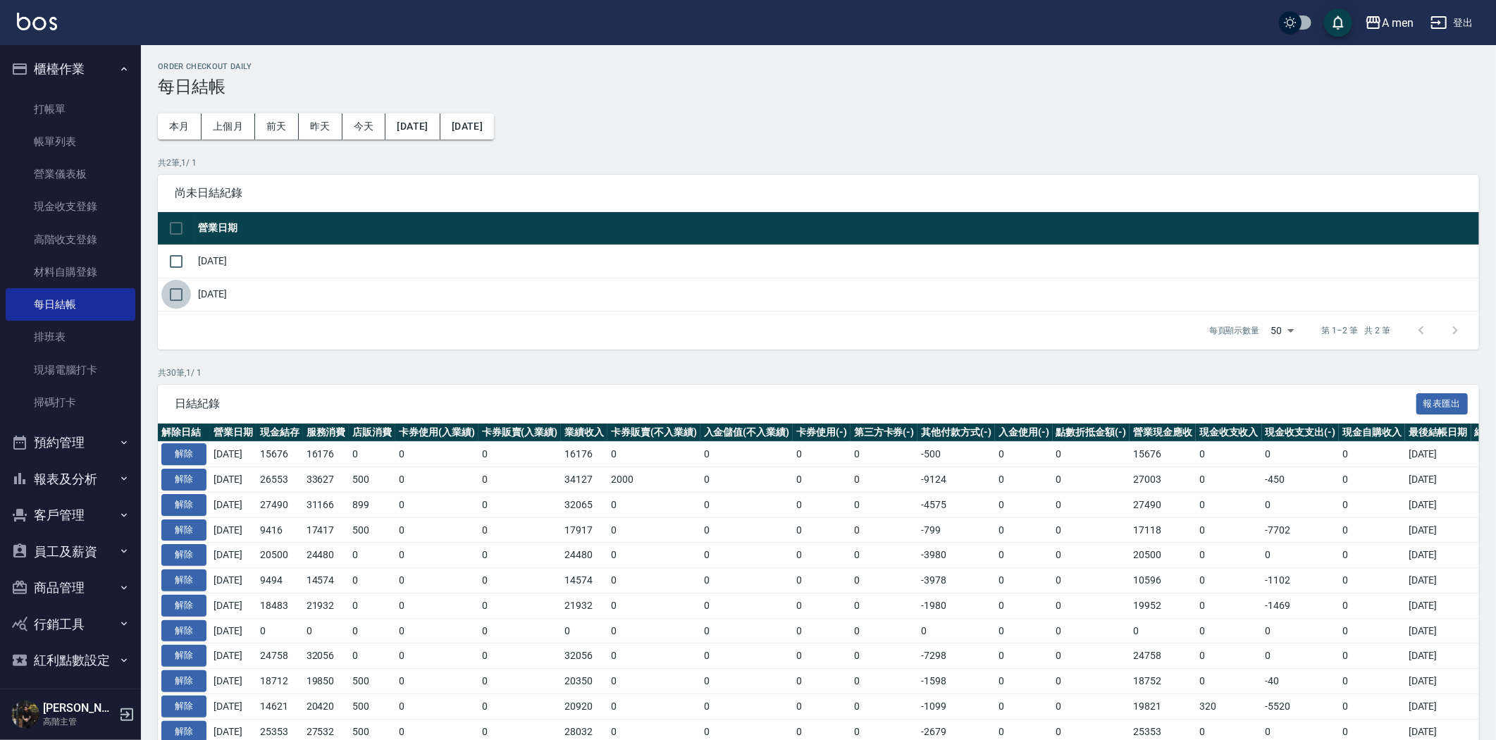
click at [176, 293] on input "checkbox" at bounding box center [176, 295] width 30 height 30
checkbox input "true"
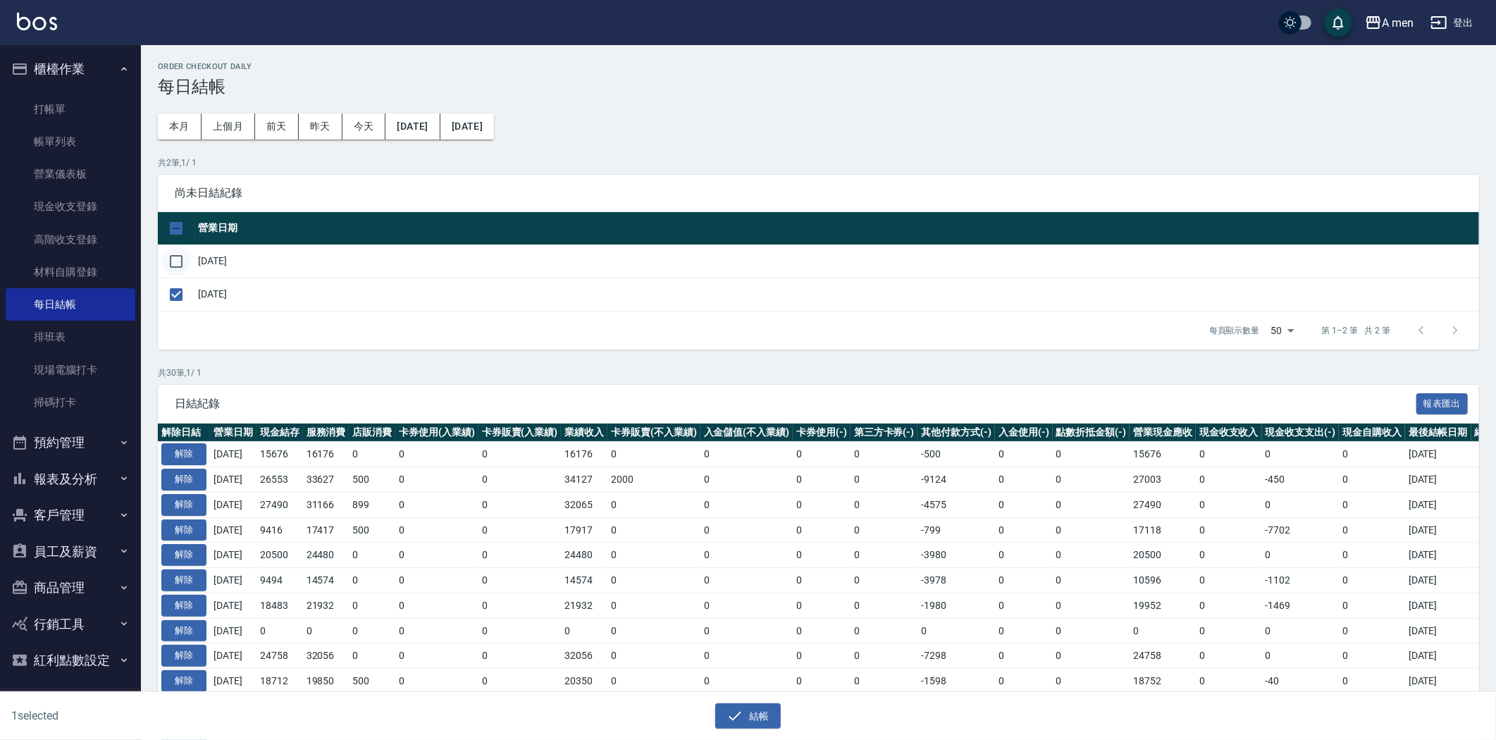
click at [178, 254] on input "checkbox" at bounding box center [176, 262] width 30 height 30
checkbox input "true"
click at [756, 717] on button "結帳" at bounding box center [748, 716] width 66 height 26
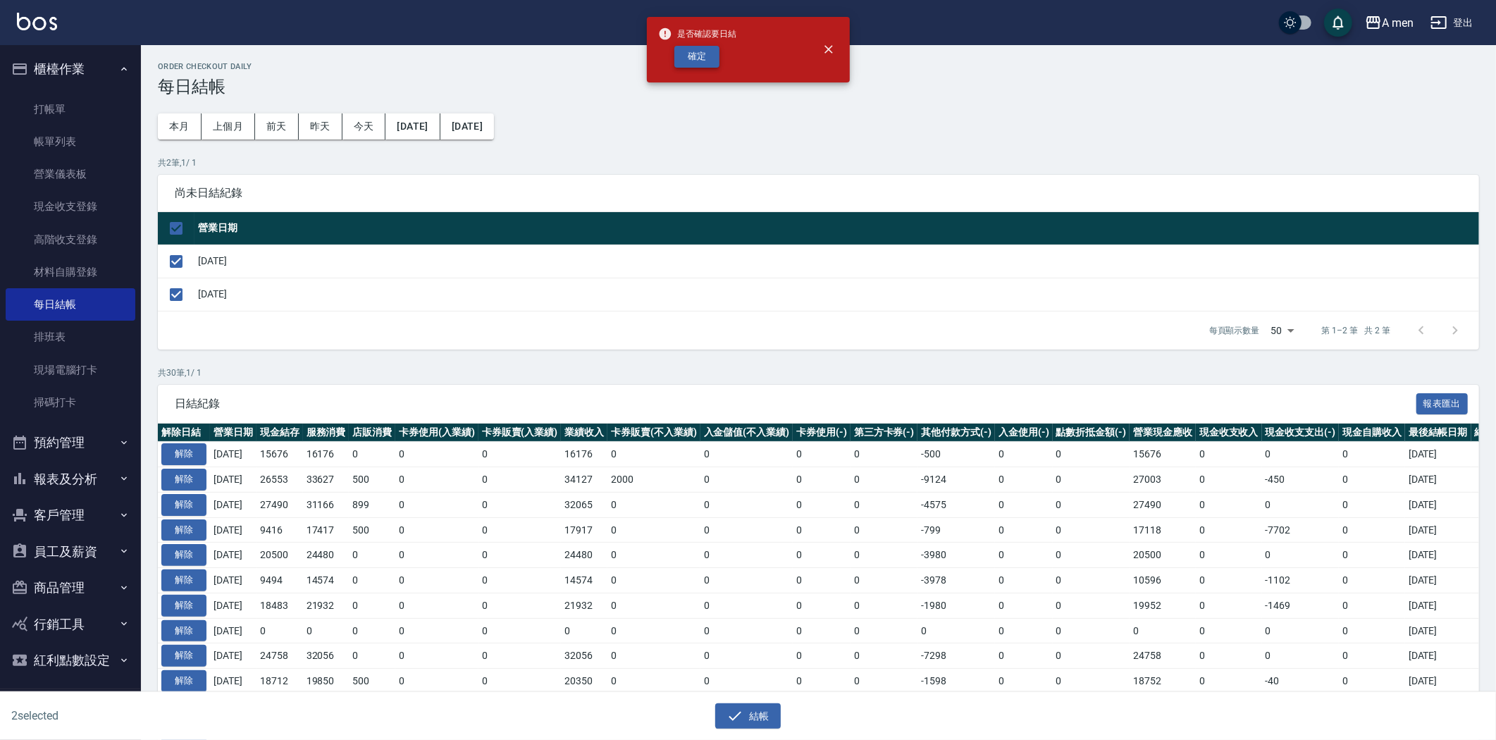
click at [714, 61] on button "確定" at bounding box center [696, 57] width 45 height 22
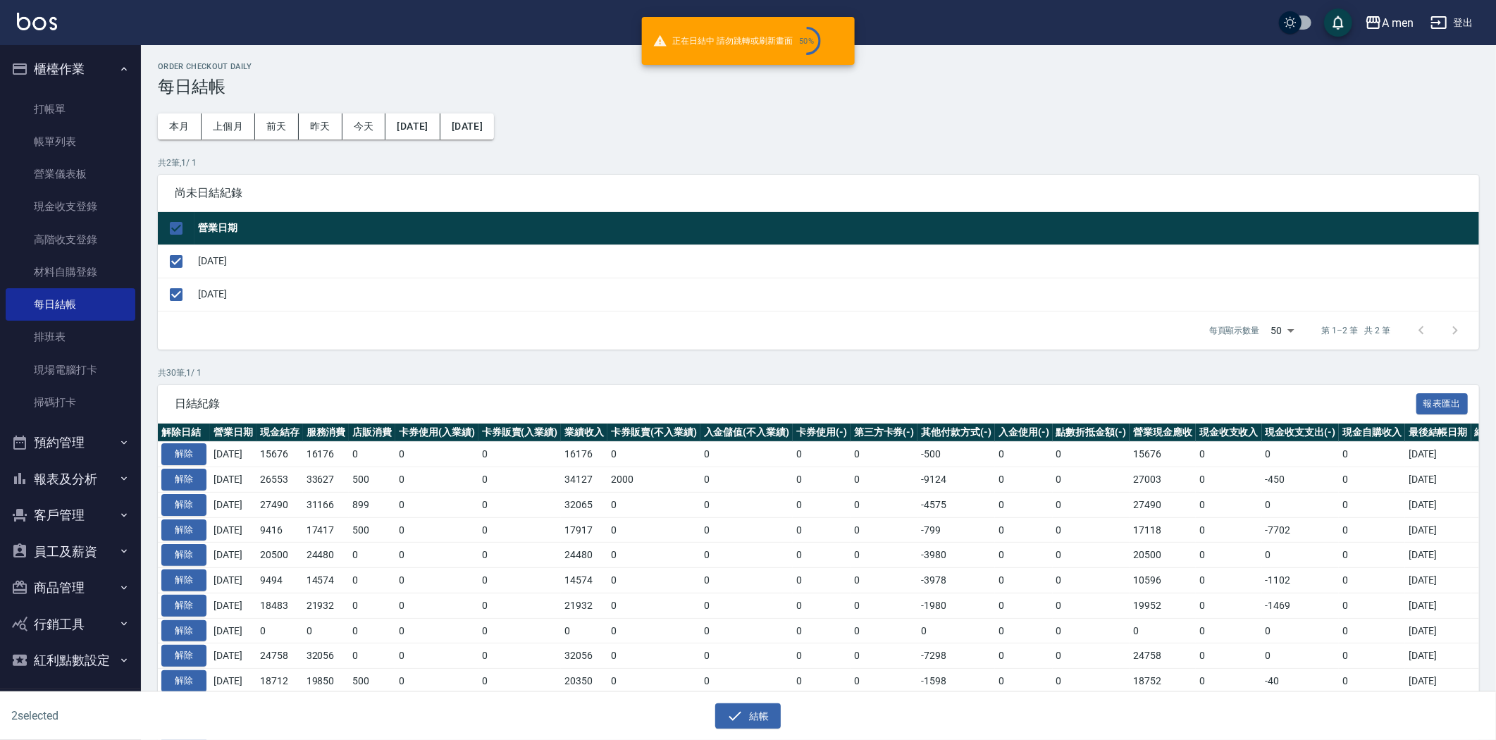
checkbox input "false"
